Goal: Information Seeking & Learning: Compare options

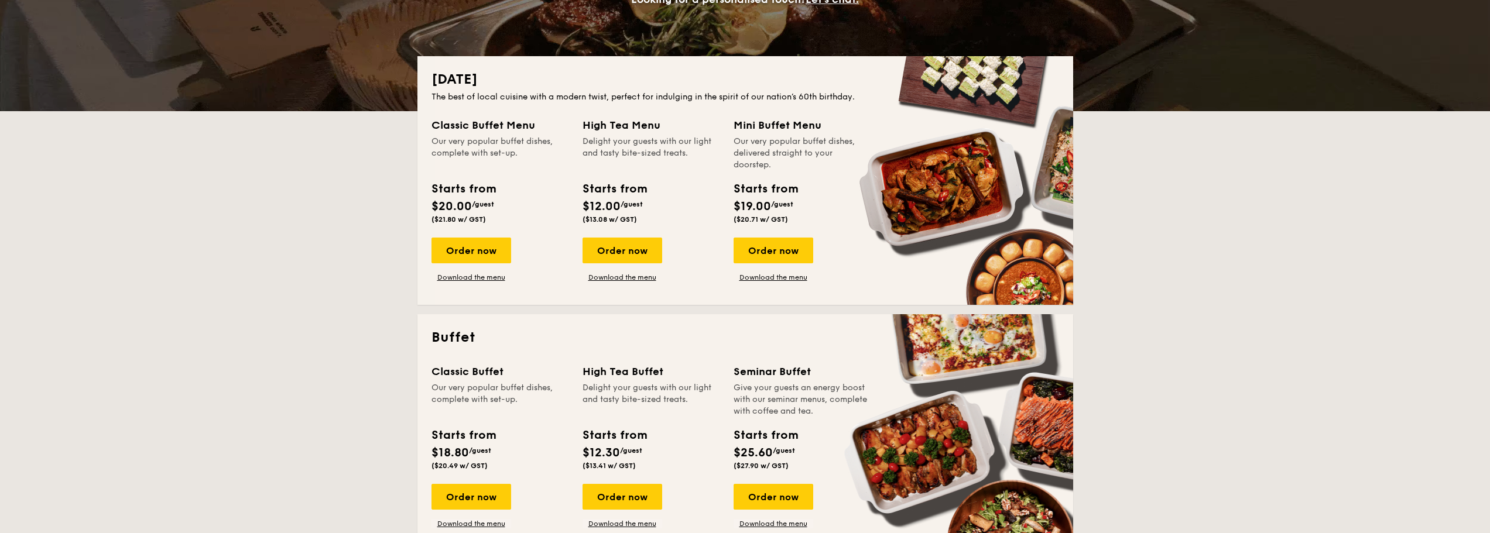
scroll to position [234, 0]
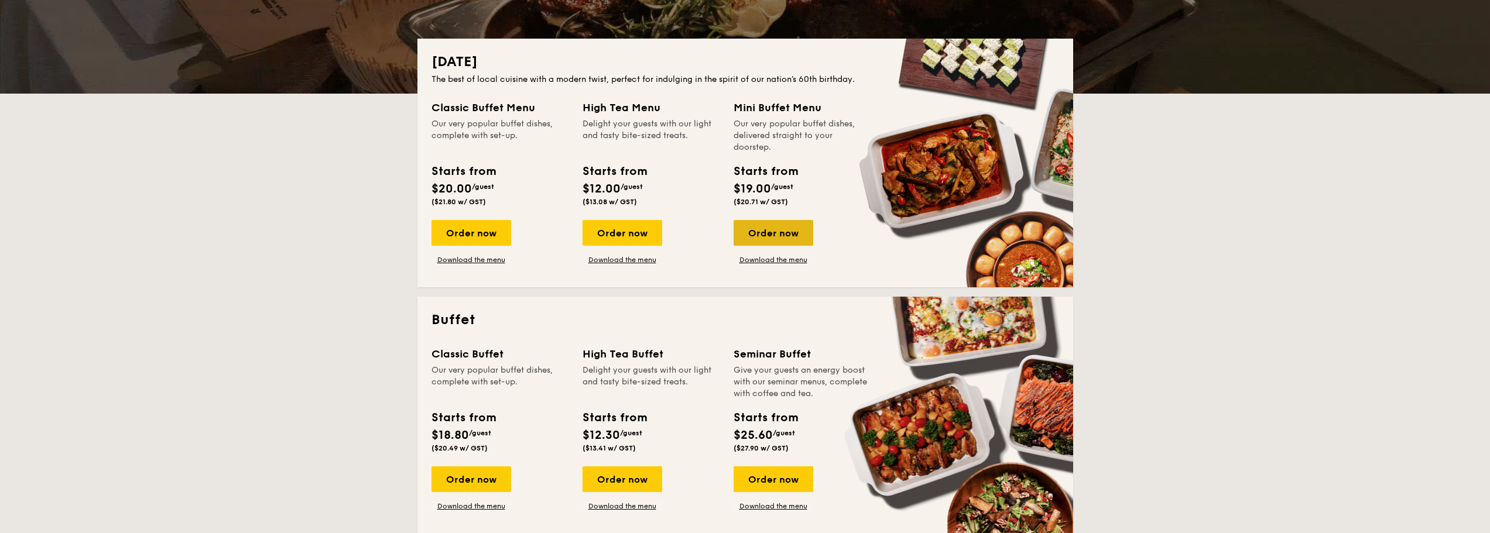
click at [773, 236] on div "Order now" at bounding box center [773, 233] width 80 height 26
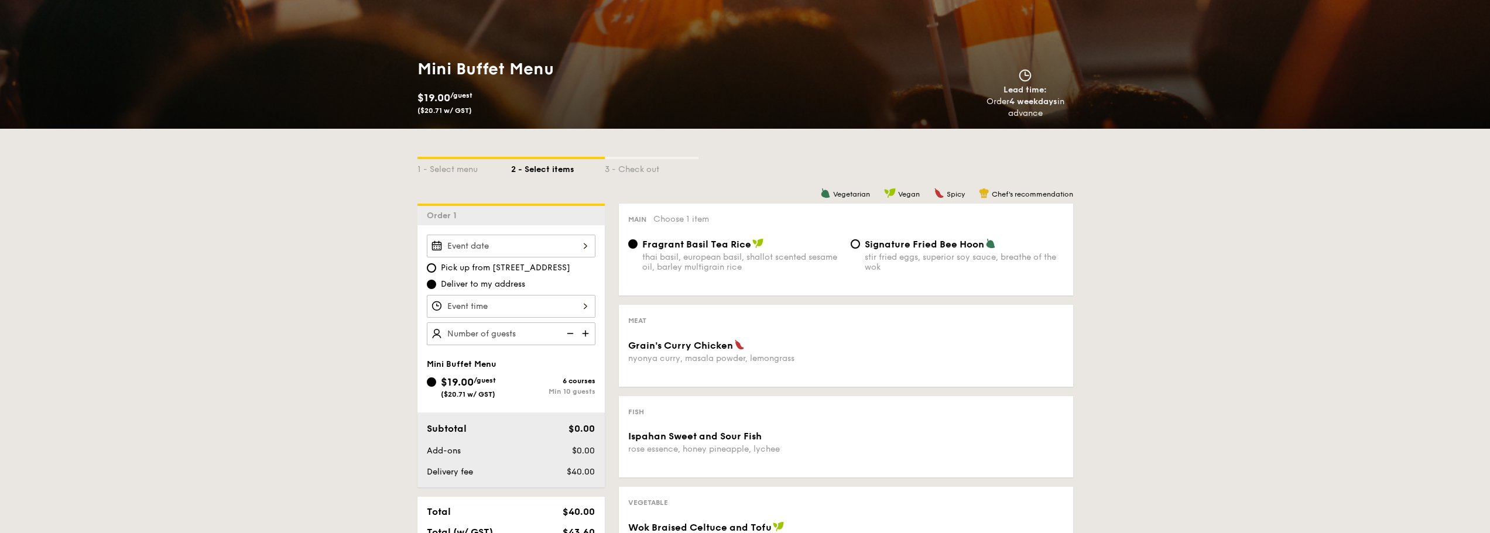
scroll to position [117, 0]
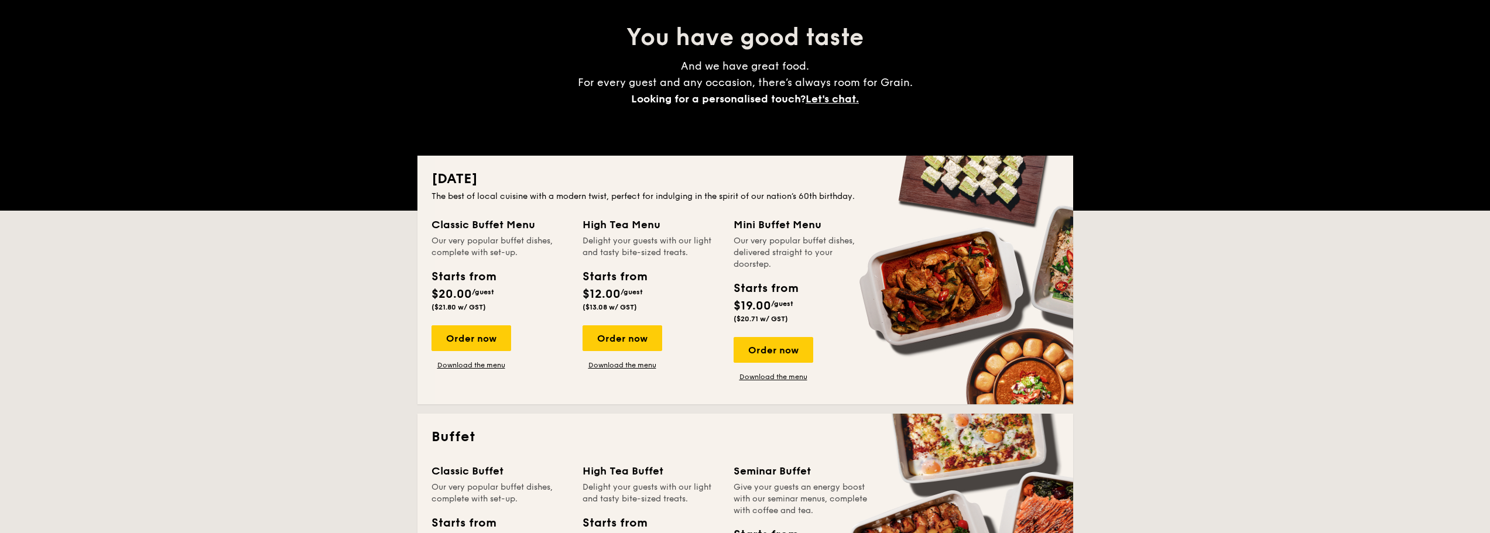
scroll to position [234, 0]
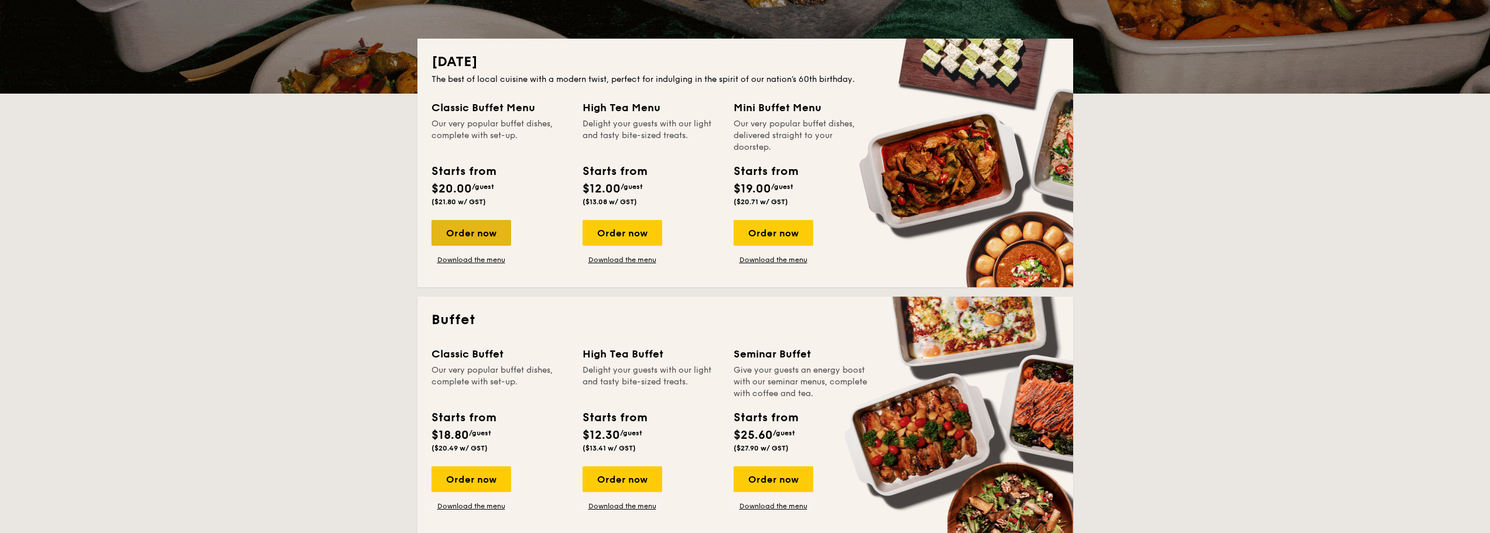
click at [491, 235] on div "Order now" at bounding box center [471, 233] width 80 height 26
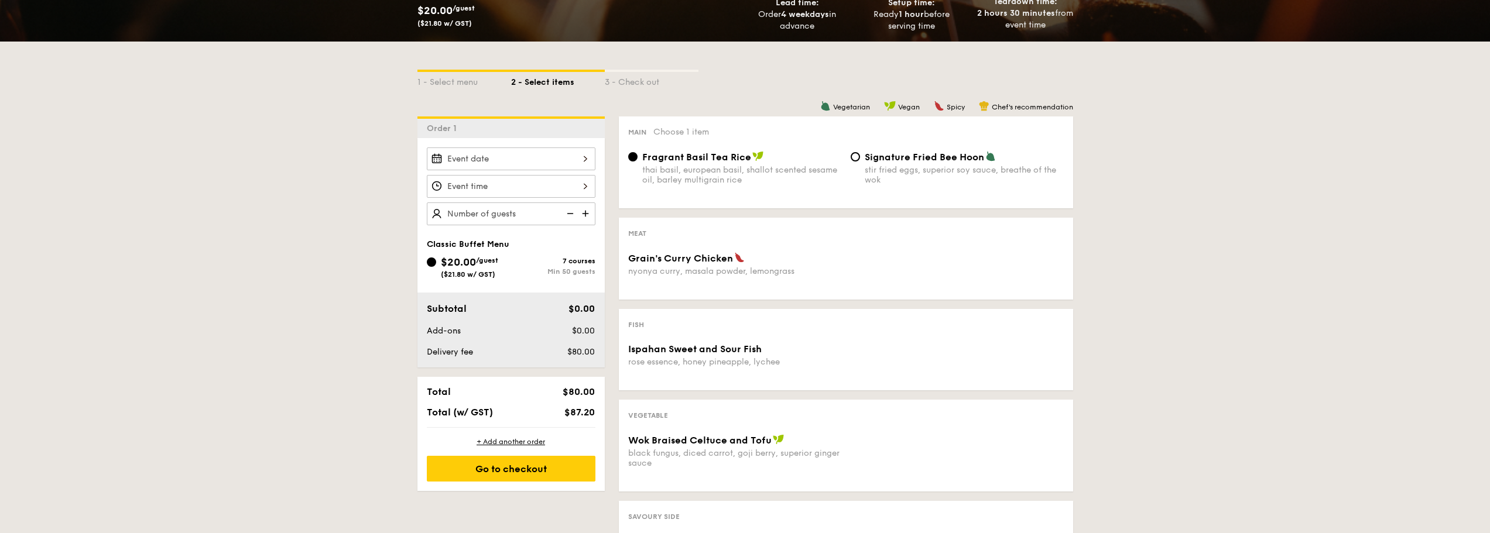
scroll to position [234, 0]
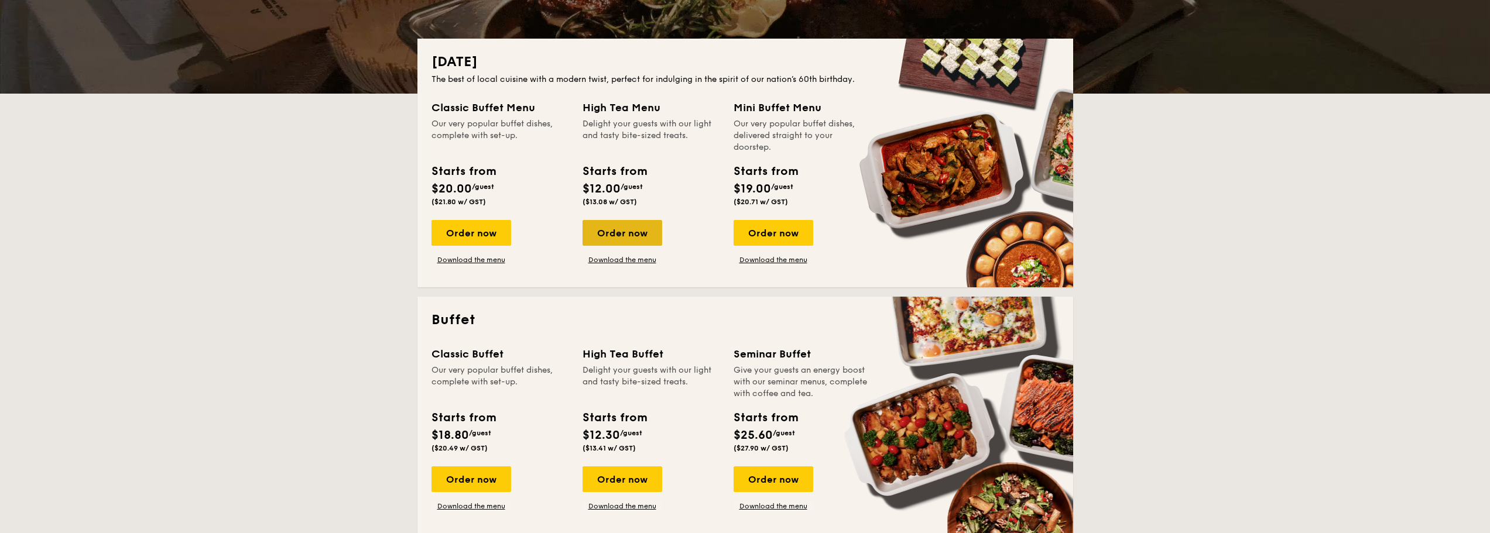
click at [630, 239] on div "Order now" at bounding box center [622, 233] width 80 height 26
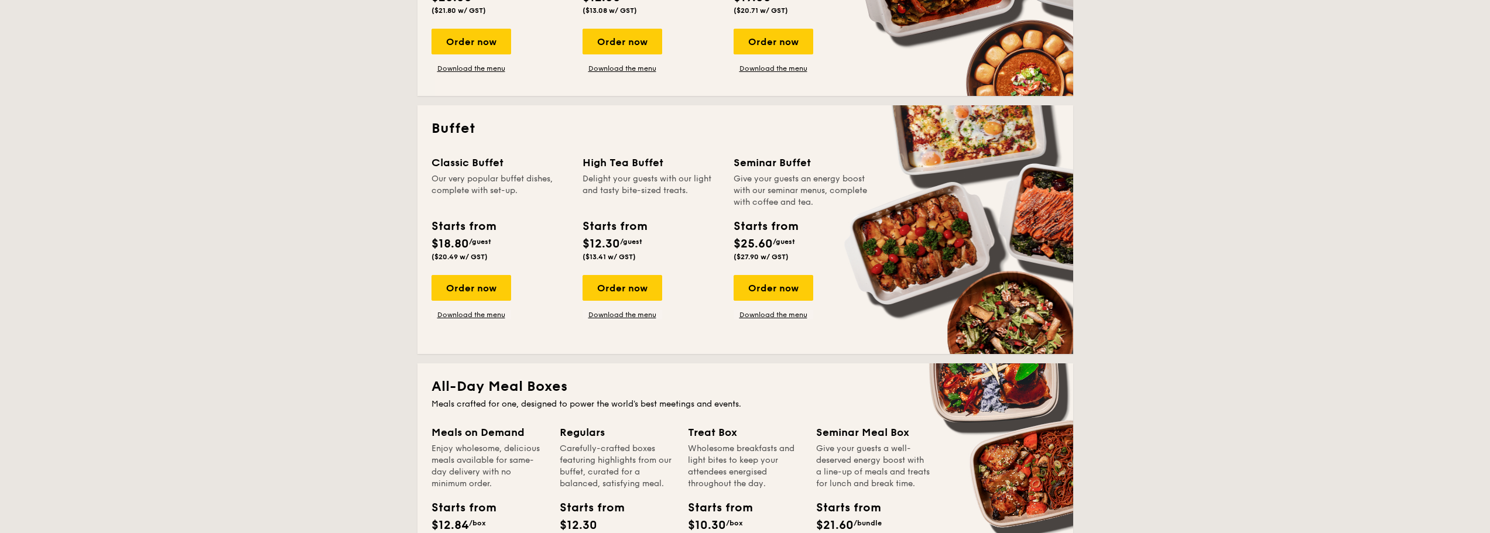
scroll to position [468, 0]
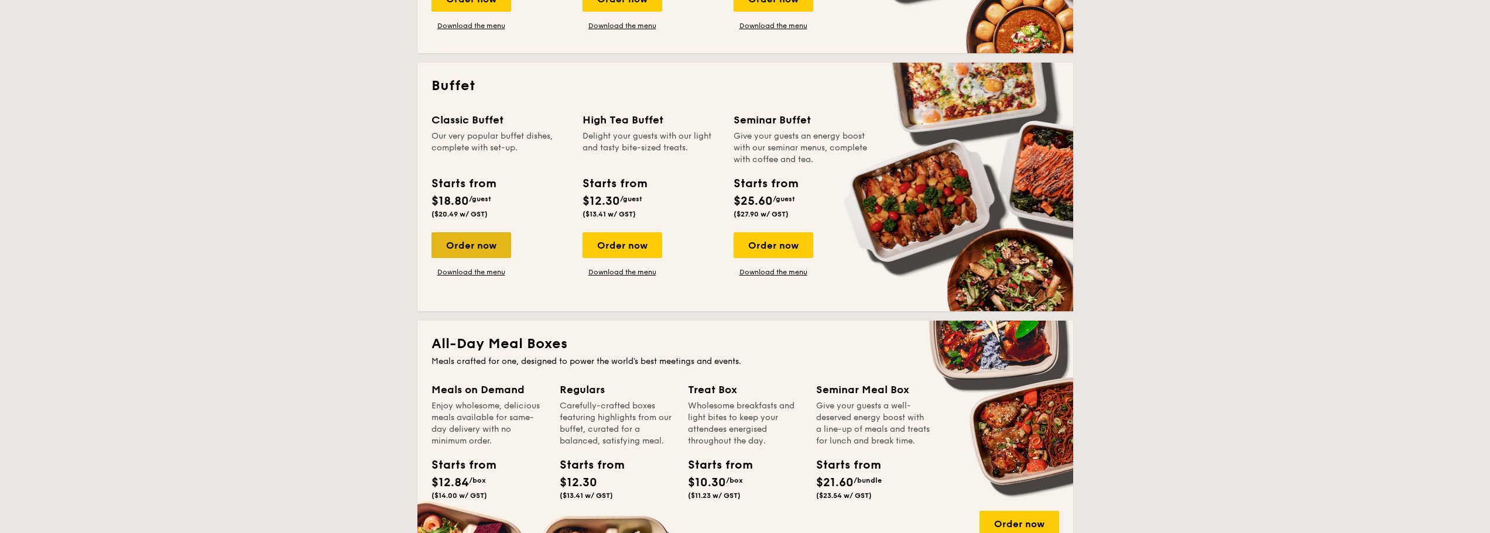
click at [479, 250] on div "Order now" at bounding box center [471, 245] width 80 height 26
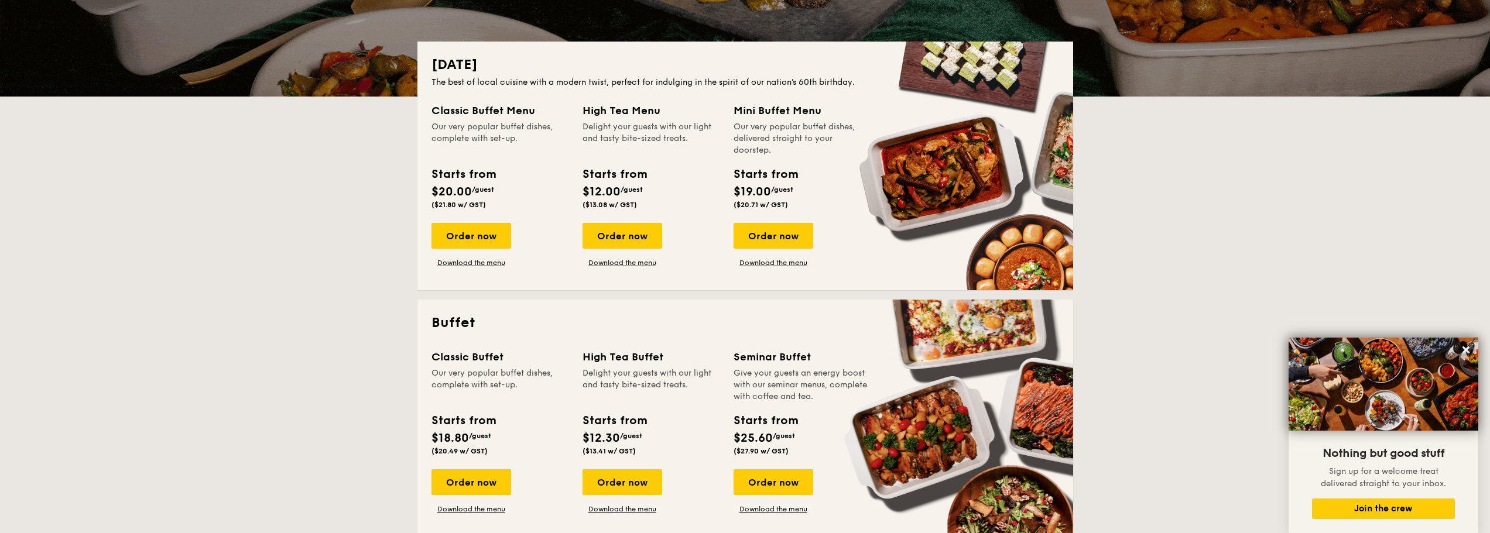
scroll to position [226, 0]
